Goal: Transaction & Acquisition: Purchase product/service

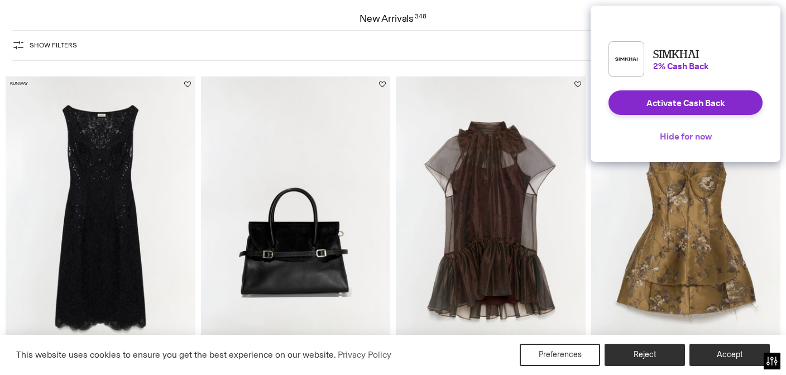
click at [697, 144] on button "Hide for now" at bounding box center [686, 136] width 70 height 25
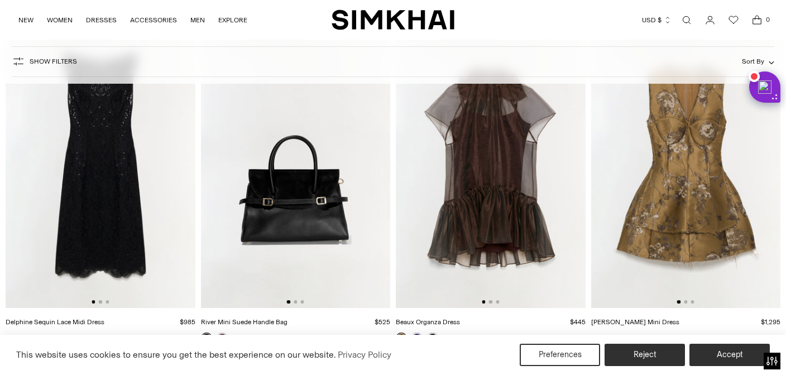
scroll to position [811, 0]
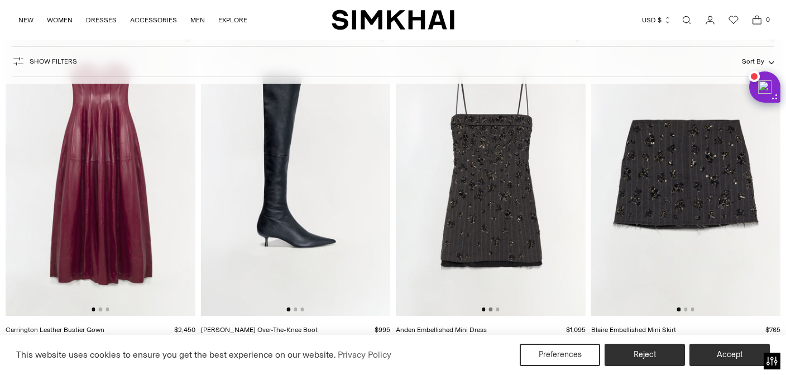
click at [491, 310] on button "Go to slide 2" at bounding box center [490, 309] width 3 height 3
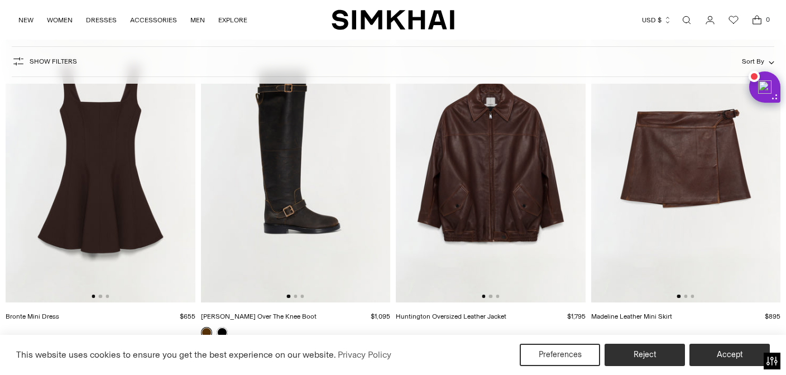
scroll to position [3228, 0]
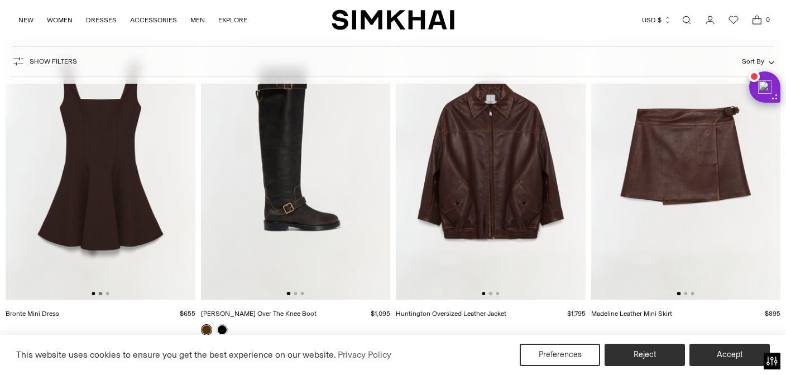
click at [100, 295] on button "Go to slide 2" at bounding box center [100, 293] width 3 height 3
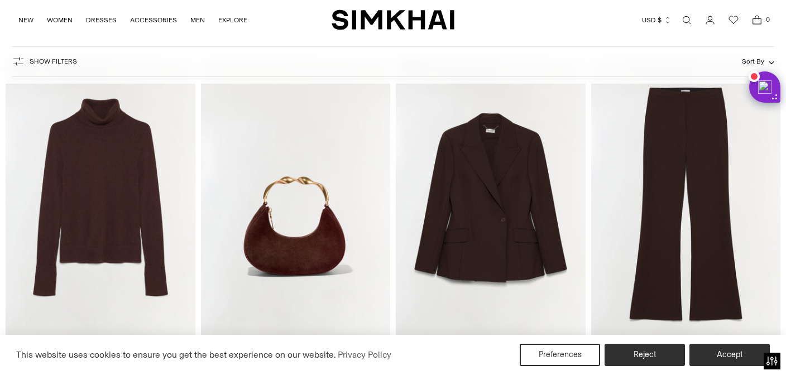
scroll to position [3566, 0]
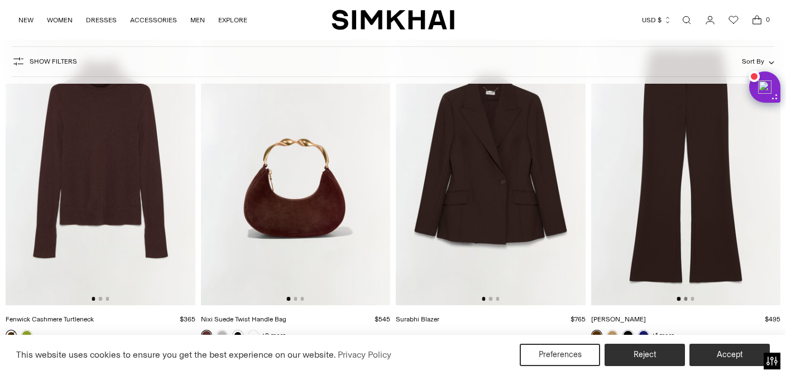
click at [686, 300] on button "Go to slide 2" at bounding box center [685, 298] width 3 height 3
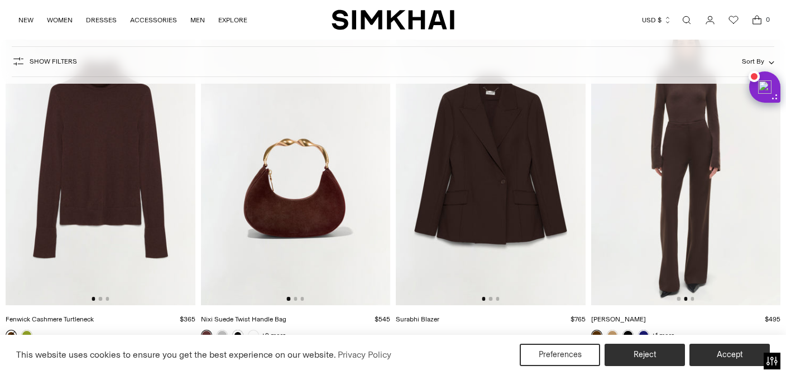
scroll to position [3533, 0]
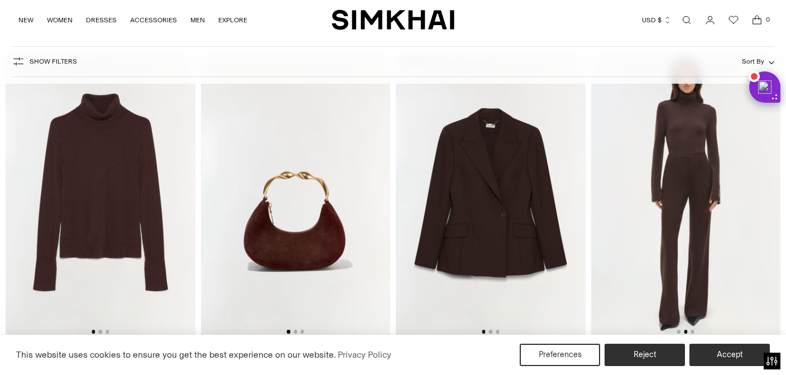
click at [695, 231] on img at bounding box center [686, 196] width 190 height 284
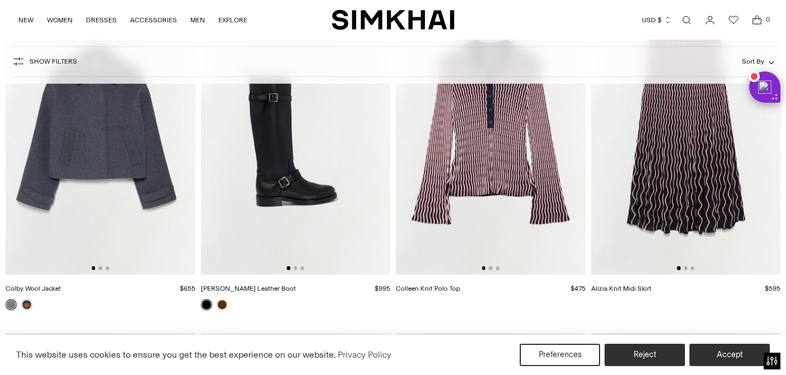
scroll to position [4946, 0]
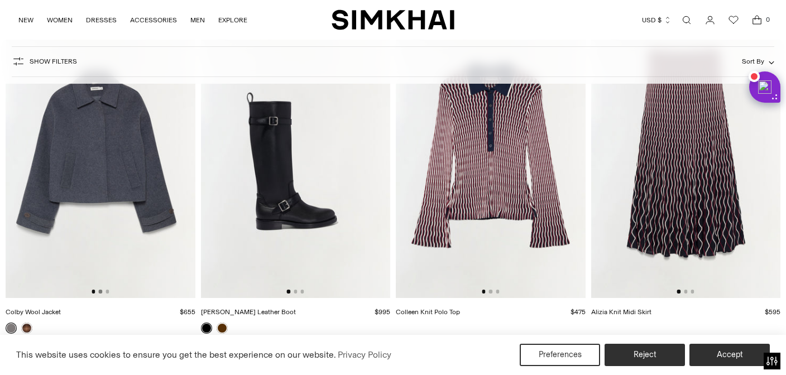
click at [102, 293] on button "Go to slide 2" at bounding box center [100, 291] width 3 height 3
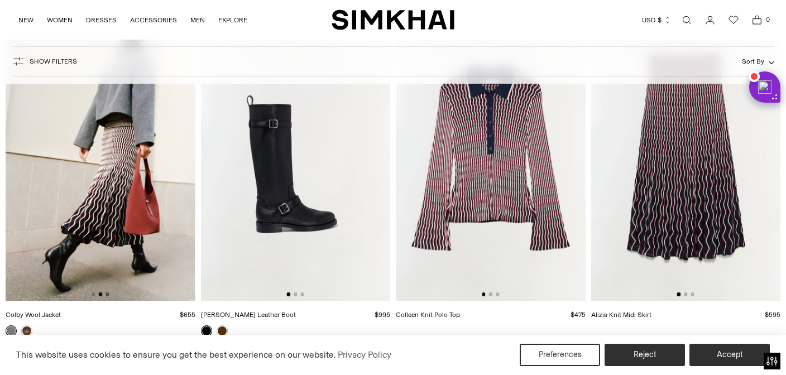
scroll to position [4944, 0]
click at [106, 294] on button "Go to slide 3" at bounding box center [107, 293] width 3 height 3
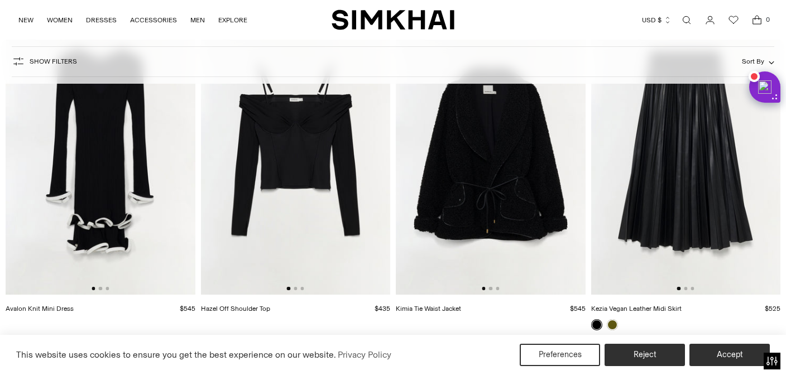
scroll to position [9701, 0]
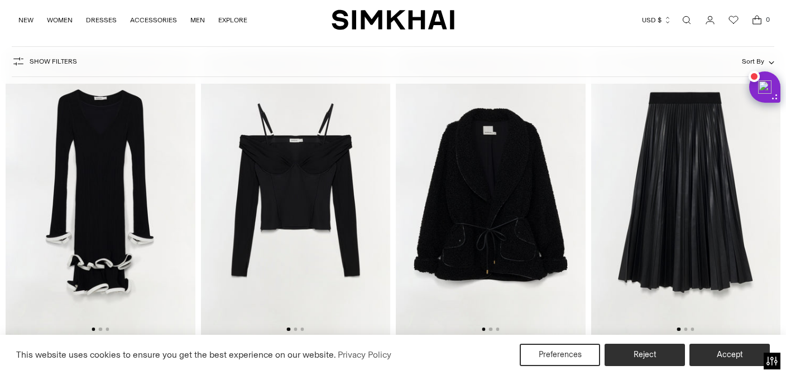
click at [689, 330] on div at bounding box center [686, 329] width 17 height 3
click at [687, 331] on button "Go to slide 2" at bounding box center [685, 329] width 3 height 3
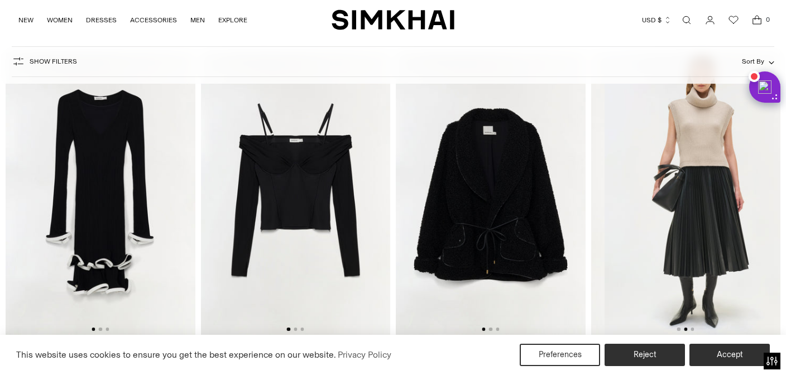
scroll to position [0, 190]
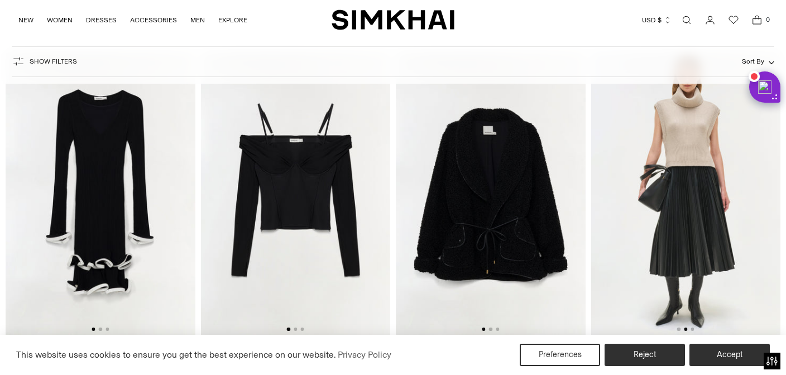
click at [695, 330] on img at bounding box center [686, 193] width 190 height 284
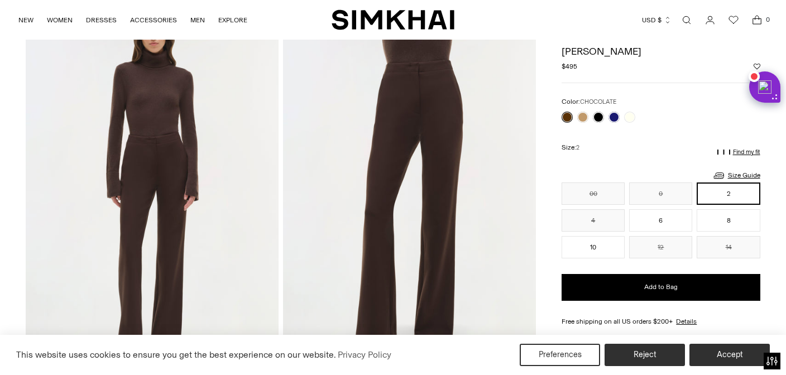
scroll to position [53, 0]
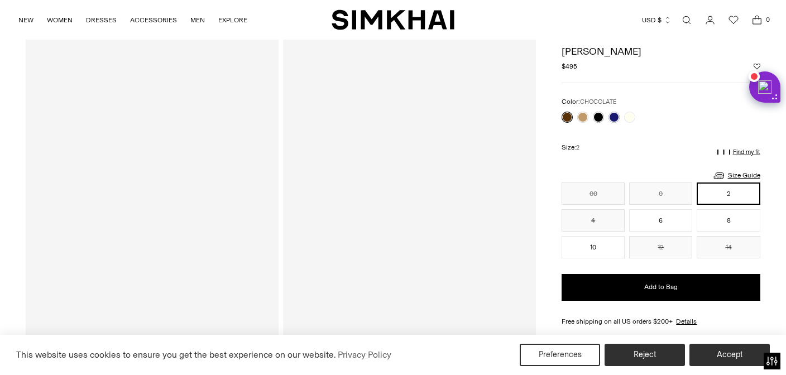
click at [570, 117] on link at bounding box center [567, 117] width 11 height 11
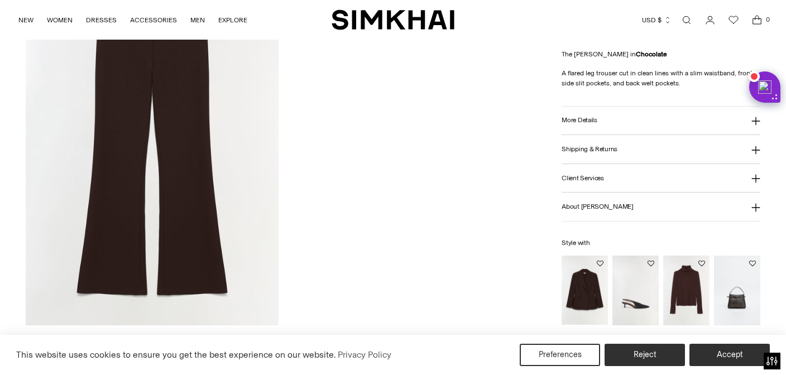
scroll to position [1347, 0]
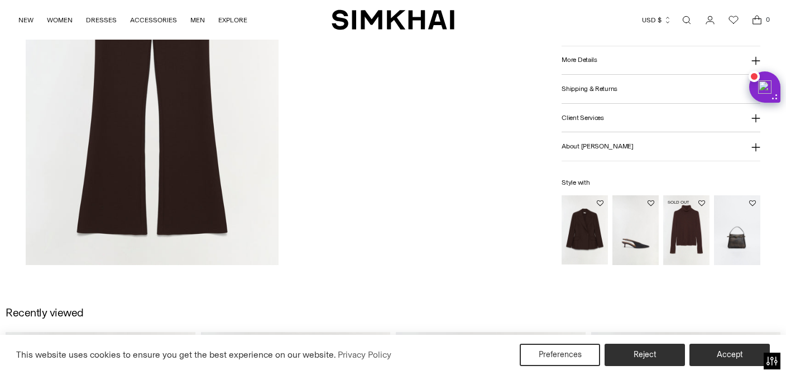
click at [0, 0] on img "Fenwick Cashmere Turtleneck" at bounding box center [0, 0] width 0 height 0
